Goal: Task Accomplishment & Management: Use online tool/utility

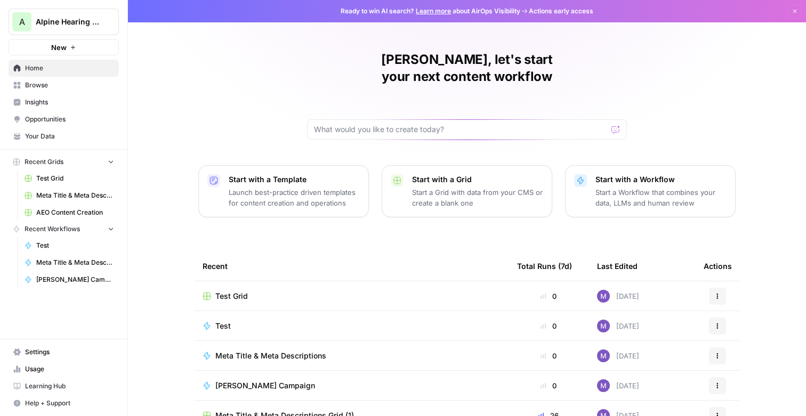
click at [343, 229] on div "[PERSON_NAME], let's start your next content workflow Start with a Template Lau…" at bounding box center [467, 253] width 678 height 507
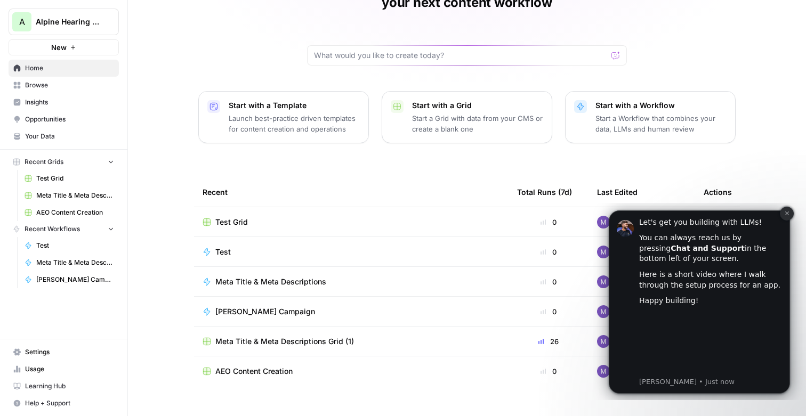
click at [784, 214] on icon "Dismiss notification" at bounding box center [787, 213] width 6 height 6
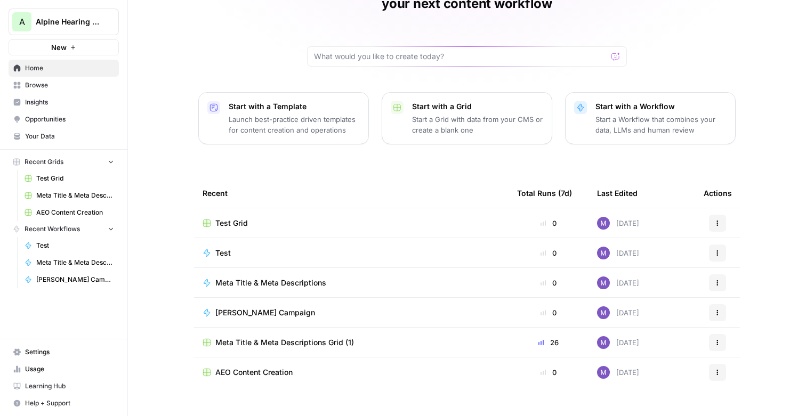
click at [64, 137] on span "Your Data" at bounding box center [69, 137] width 89 height 10
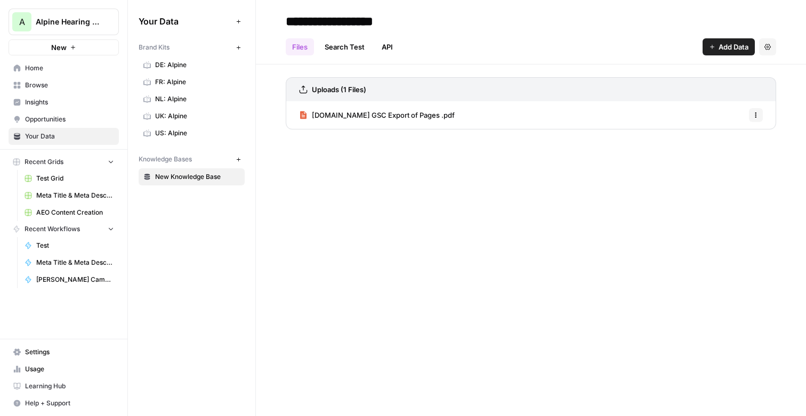
click at [64, 117] on span "Opportunities" at bounding box center [69, 120] width 89 height 10
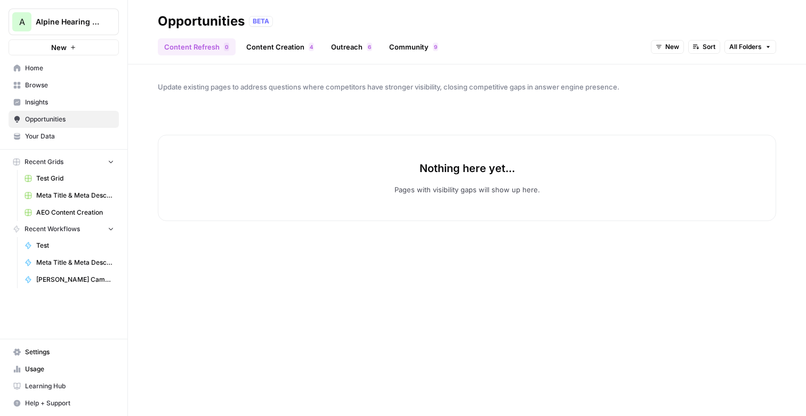
click at [67, 99] on span "Insights" at bounding box center [69, 103] width 89 height 10
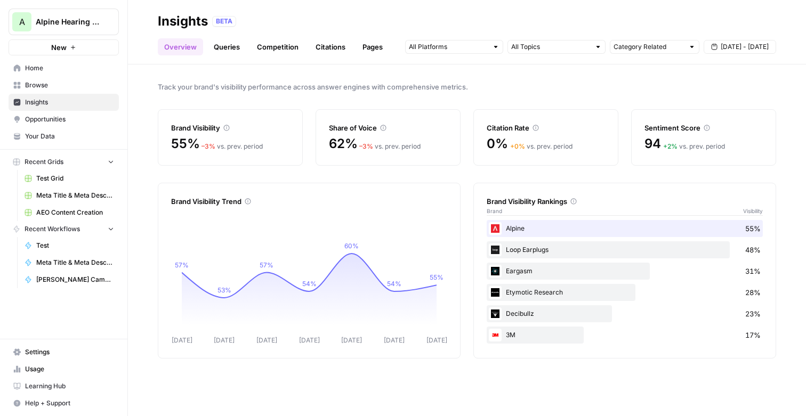
click at [78, 82] on span "Browse" at bounding box center [69, 85] width 89 height 10
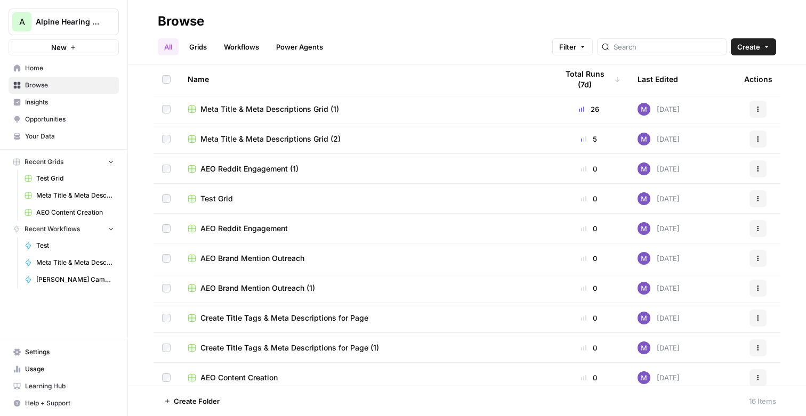
click at [241, 54] on link "Workflows" at bounding box center [241, 46] width 48 height 17
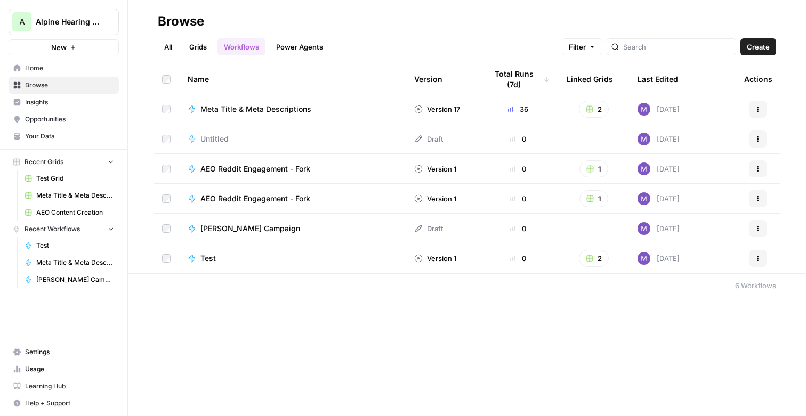
click at [281, 46] on link "Power Agents" at bounding box center [300, 46] width 60 height 17
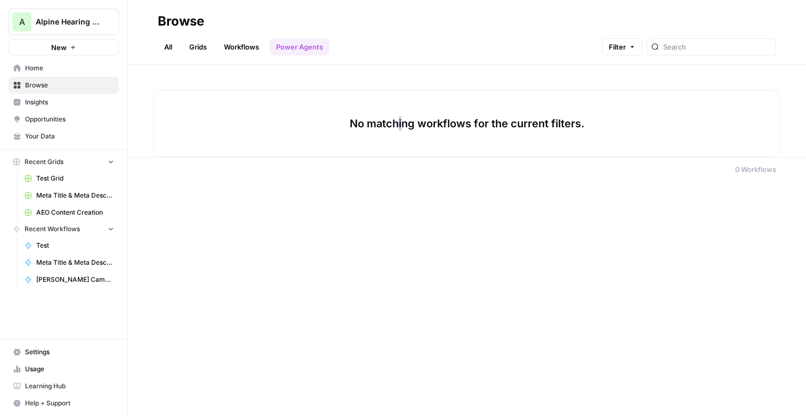
click at [400, 127] on p "No matching workflows for the current filters." at bounding box center [467, 123] width 234 height 15
click at [635, 44] on button "Filter" at bounding box center [622, 46] width 40 height 17
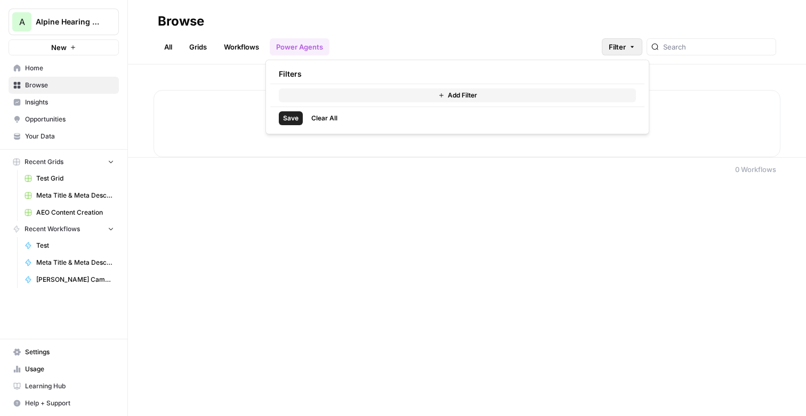
click at [318, 116] on span "Clear All" at bounding box center [324, 118] width 26 height 10
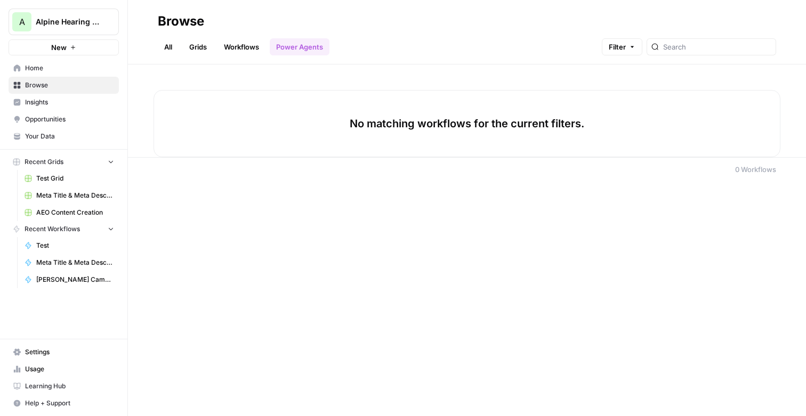
click at [423, 218] on div "Browse All Grids Workflows Power Agents Filter No matching workflows for the cu…" at bounding box center [467, 208] width 678 height 416
click at [451, 125] on p "No matching workflows for the current filters." at bounding box center [467, 123] width 234 height 15
click at [255, 46] on link "Workflows" at bounding box center [241, 46] width 48 height 17
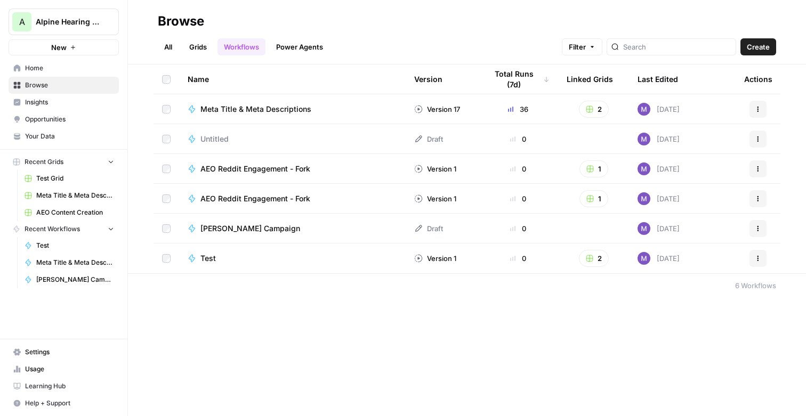
click at [304, 48] on link "Power Agents" at bounding box center [300, 46] width 60 height 17
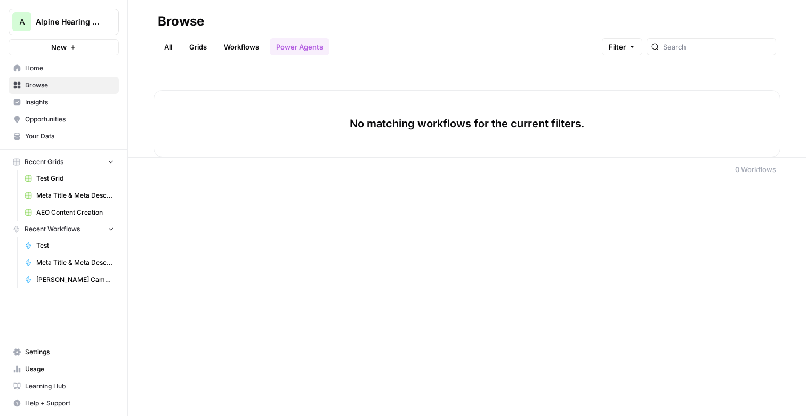
click at [263, 45] on link "Workflows" at bounding box center [241, 46] width 48 height 17
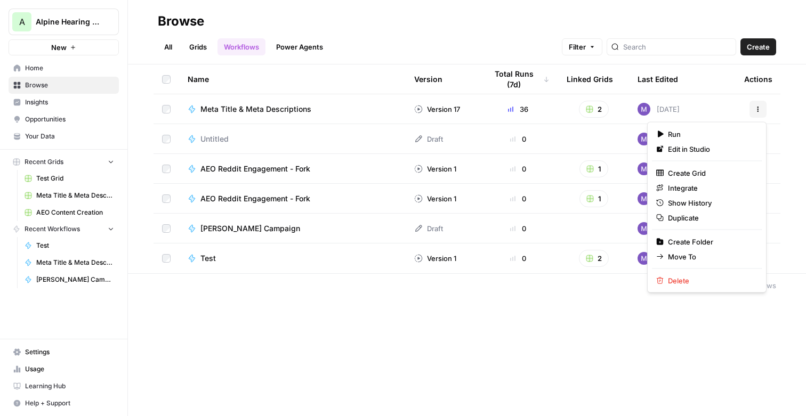
click at [757, 111] on icon "button" at bounding box center [758, 111] width 2 height 2
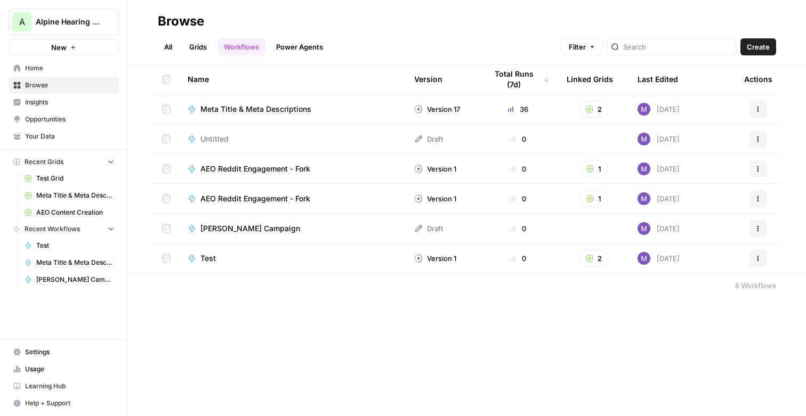
click at [573, 360] on div "Browse All Grids Workflows Power Agents Filter Create Name Version Total Runs (…" at bounding box center [467, 208] width 678 height 416
click at [761, 43] on span "Create" at bounding box center [758, 47] width 23 height 11
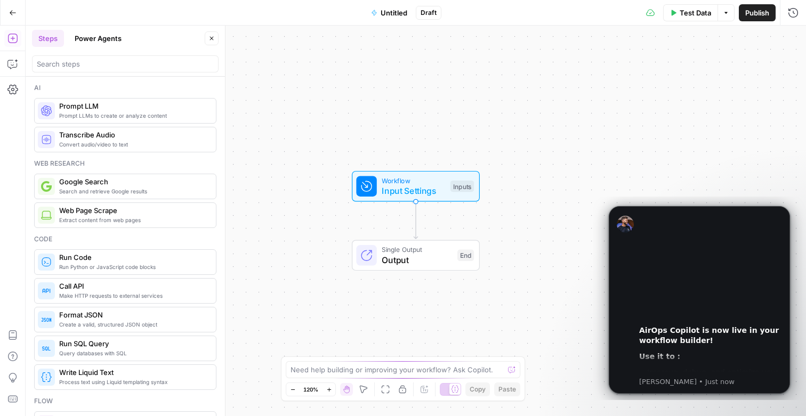
click at [100, 43] on button "Power Agents" at bounding box center [98, 38] width 60 height 17
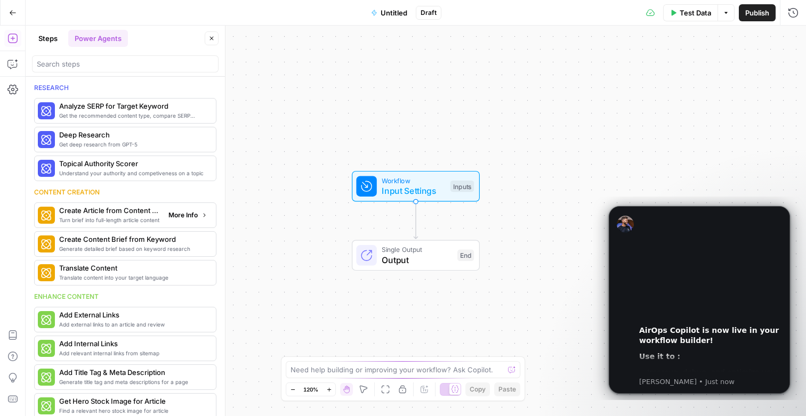
scroll to position [36, 0]
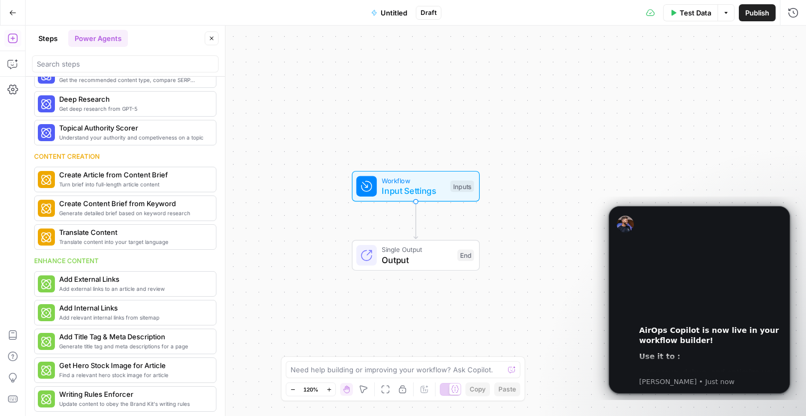
click at [132, 258] on div "Enhance content" at bounding box center [125, 261] width 182 height 10
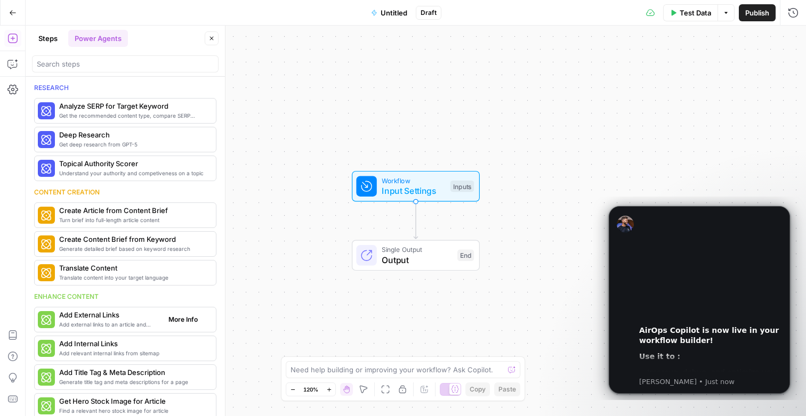
scroll to position [0, 0]
click at [216, 38] on button "Close" at bounding box center [212, 38] width 14 height 14
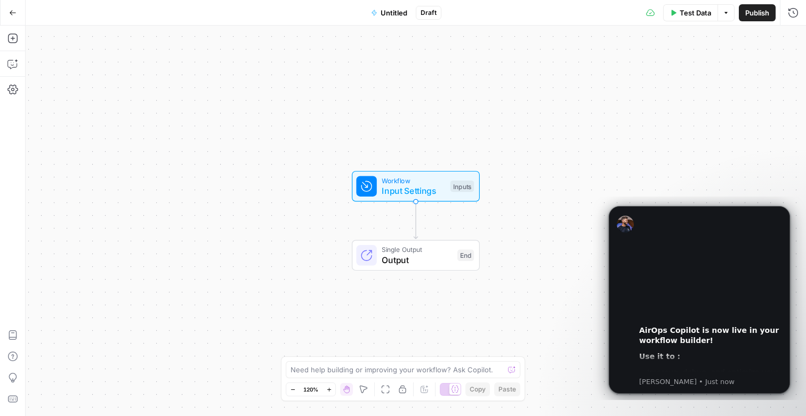
click at [10, 15] on icon "button" at bounding box center [12, 12] width 7 height 7
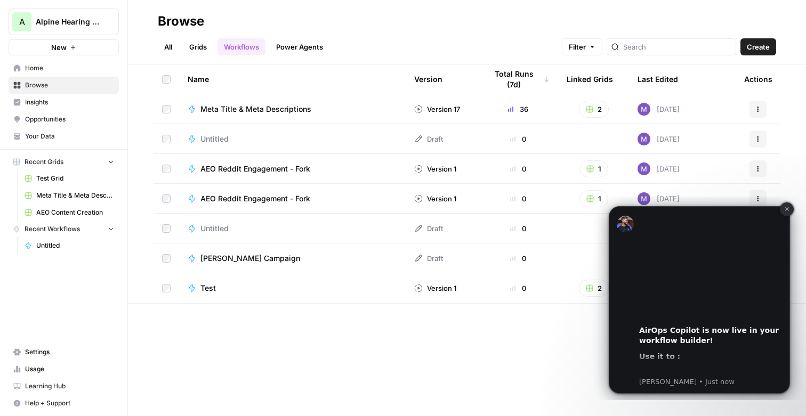
click at [785, 209] on icon "Dismiss notification" at bounding box center [787, 209] width 6 height 6
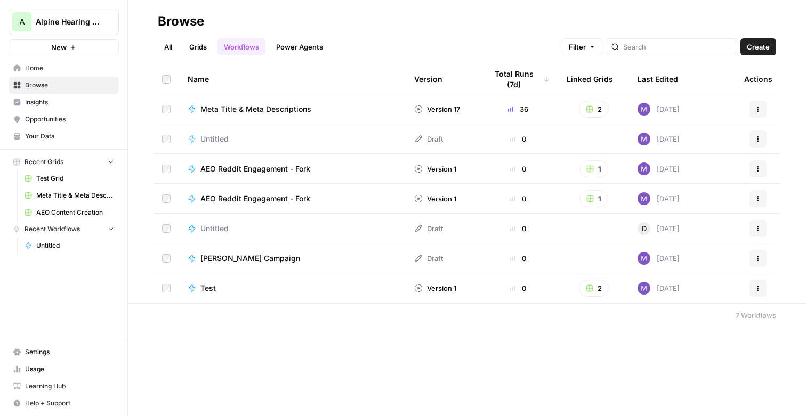
click at [678, 352] on div "Browse All Grids Workflows Power Agents Filter Create Name Version Total Runs (…" at bounding box center [467, 208] width 678 height 416
click at [757, 224] on button "Actions" at bounding box center [757, 228] width 17 height 17
click at [682, 317] on span "Delete" at bounding box center [710, 316] width 85 height 11
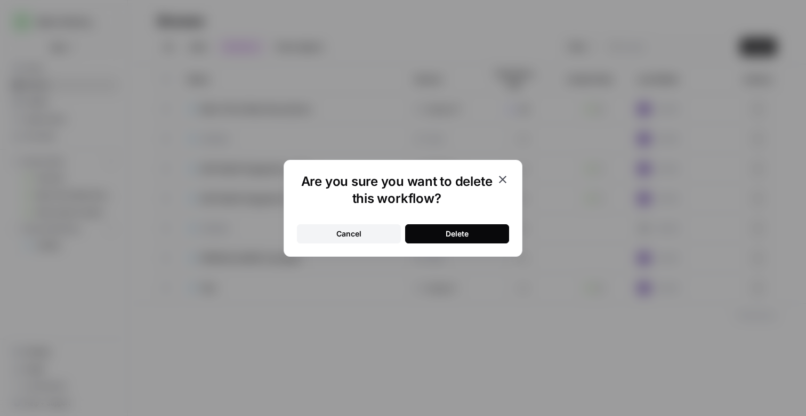
click at [484, 237] on button "Delete" at bounding box center [457, 233] width 104 height 19
